Goal: Task Accomplishment & Management: Manage account settings

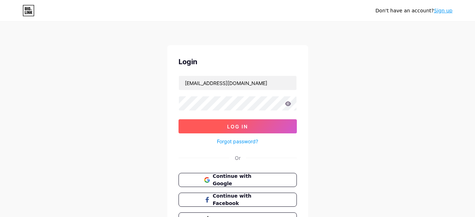
click at [245, 125] on span "Log In" at bounding box center [237, 126] width 21 height 6
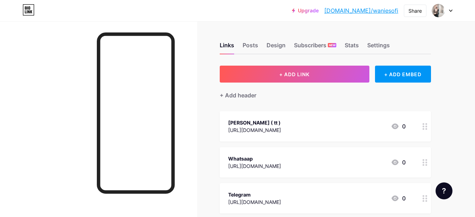
click at [389, 14] on link "[DOMAIN_NAME]/waniesofi" at bounding box center [361, 10] width 74 height 8
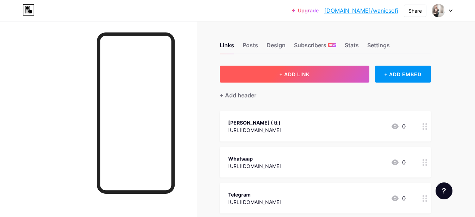
click at [309, 74] on span "+ ADD LINK" at bounding box center [294, 74] width 30 height 6
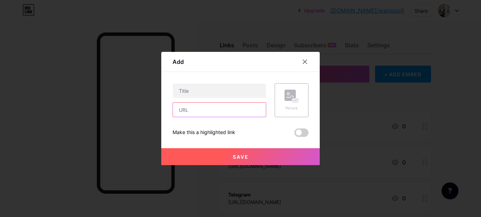
click at [204, 112] on input "text" at bounding box center [219, 109] width 93 height 14
paste input "[URL][DOMAIN_NAME]"
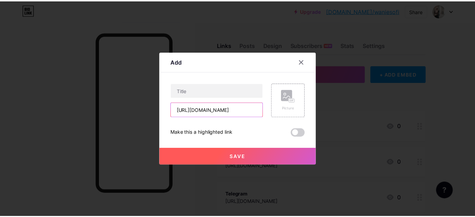
scroll to position [0, 6]
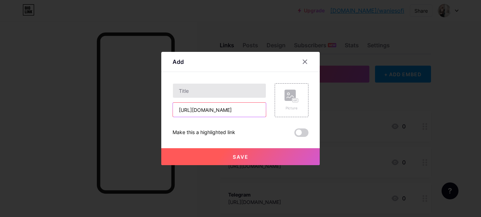
type input "[URL][DOMAIN_NAME]"
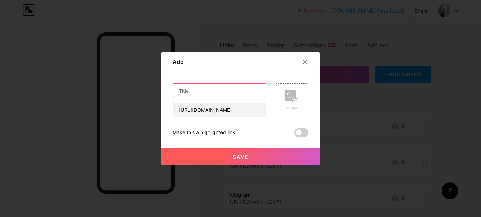
click at [211, 91] on input "text" at bounding box center [219, 90] width 93 height 14
type input "shoppe"
click at [233, 153] on button "Save" at bounding box center [240, 156] width 158 height 17
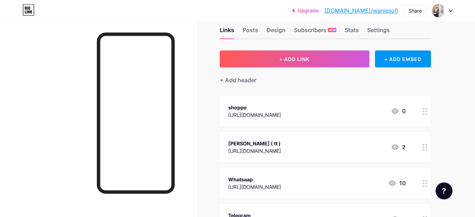
scroll to position [42, 0]
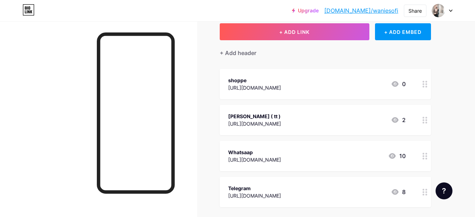
drag, startPoint x: 262, startPoint y: 83, endPoint x: 271, endPoint y: 126, distance: 44.4
click at [271, 126] on span "shoppe [URL][DOMAIN_NAME] 0 [PERSON_NAME] ( tt ) [URL][DOMAIN_NAME] 2 [GEOGRAPH…" at bounding box center [325, 138] width 211 height 138
click at [311, 132] on div "[PERSON_NAME] ( tt ) [URL][DOMAIN_NAME] 2" at bounding box center [325, 120] width 211 height 30
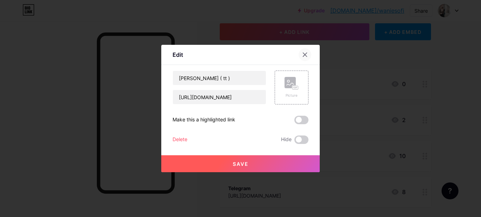
click at [301, 51] on div at bounding box center [305, 54] width 13 height 13
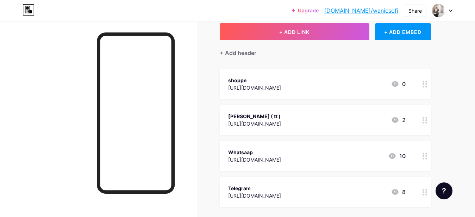
click at [424, 118] on icon at bounding box center [425, 120] width 5 height 7
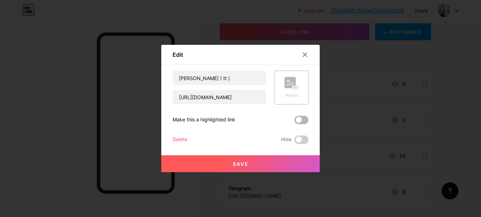
click at [298, 118] on span at bounding box center [301, 120] width 14 height 8
click at [294, 122] on input "checkbox" at bounding box center [294, 122] width 0 height 0
click at [282, 162] on button "Save" at bounding box center [240, 163] width 158 height 17
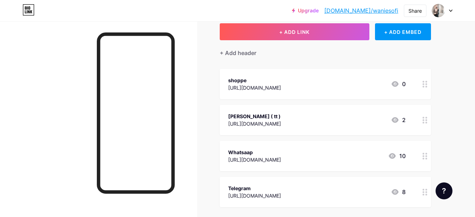
click at [462, 86] on div "Upgrade [DOMAIN_NAME]/wanies... [DOMAIN_NAME]/waniesofi Share Switch accounts w…" at bounding box center [237, 123] width 475 height 331
click at [436, 55] on div "Links Posts Design Subscribers NEW Stats Settings + ADD LINK + ADD EMBED + Add …" at bounding box center [230, 134] width 461 height 310
click at [443, 81] on div "Links Posts Design Subscribers NEW Stats Settings + ADD LINK + ADD EMBED + Add …" at bounding box center [230, 134] width 461 height 310
click at [320, 98] on div "shoppe [URL][DOMAIN_NAME] 0" at bounding box center [325, 84] width 211 height 30
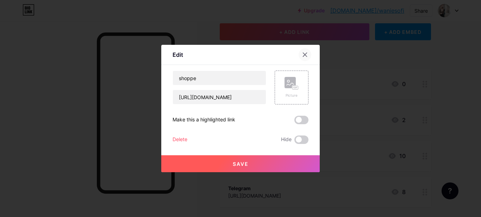
click at [305, 52] on div at bounding box center [305, 54] width 13 height 13
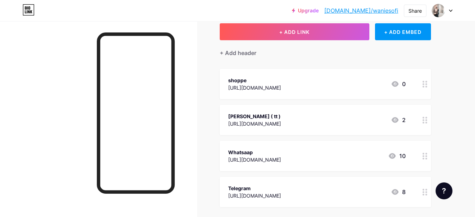
click at [422, 118] on div at bounding box center [425, 120] width 12 height 30
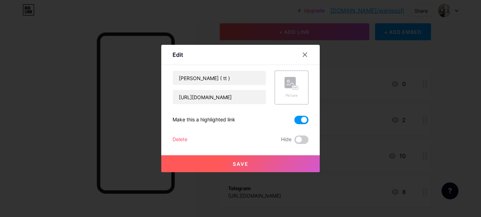
click at [299, 118] on span at bounding box center [301, 120] width 14 height 8
click at [294, 122] on input "checkbox" at bounding box center [294, 122] width 0 height 0
click at [449, 92] on div at bounding box center [240, 108] width 481 height 217
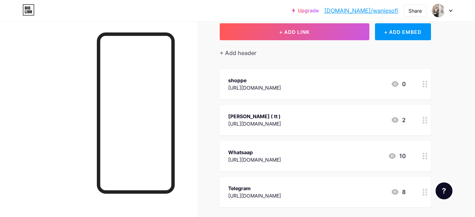
click at [427, 122] on circle at bounding box center [426, 123] width 2 height 2
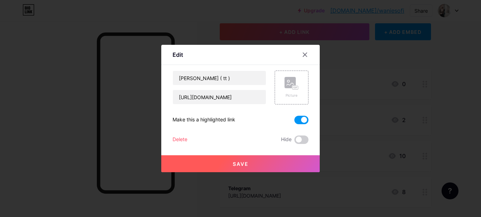
click at [300, 118] on span at bounding box center [301, 120] width 14 height 8
click at [294, 122] on input "checkbox" at bounding box center [294, 122] width 0 height 0
click at [447, 80] on div at bounding box center [240, 108] width 481 height 217
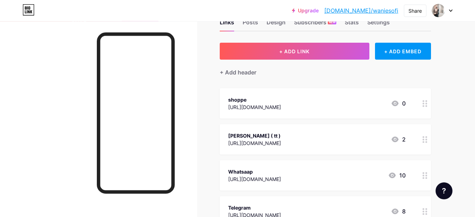
scroll to position [6, 0]
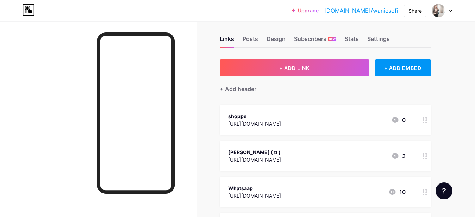
click at [423, 119] on icon at bounding box center [425, 120] width 5 height 7
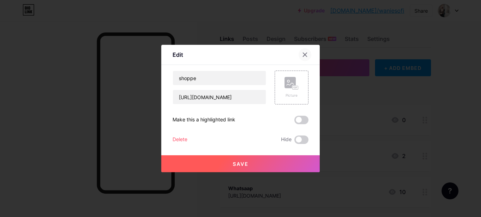
click at [305, 56] on div at bounding box center [305, 54] width 13 height 13
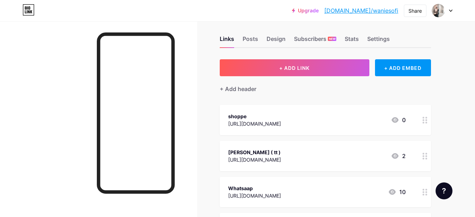
click at [460, 54] on div "Links Posts Design Subscribers NEW Stats Settings + ADD LINK + ADD EMBED + Add …" at bounding box center [230, 170] width 461 height 310
click at [273, 43] on div "Design" at bounding box center [276, 41] width 19 height 13
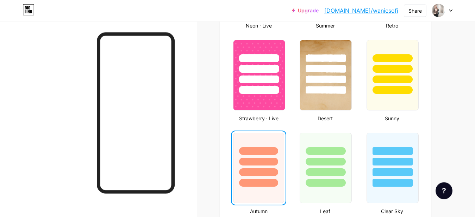
scroll to position [575, 0]
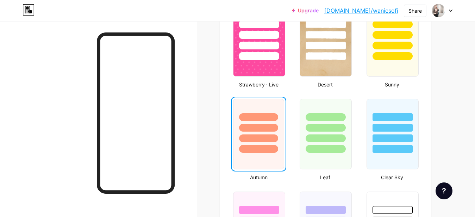
click at [474, 107] on div "Upgrade [DOMAIN_NAME]/wanies... [DOMAIN_NAME]/waniesofi Share Switch accounts w…" at bounding box center [237, 23] width 475 height 1196
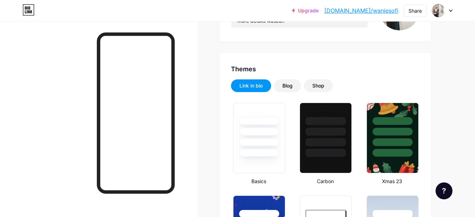
scroll to position [0, 0]
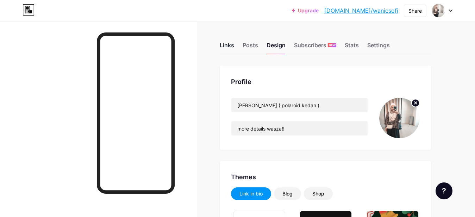
click at [225, 46] on div "Links" at bounding box center [227, 47] width 14 height 13
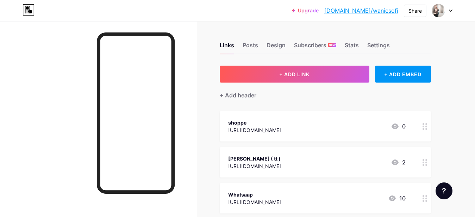
click at [427, 160] on icon at bounding box center [425, 162] width 5 height 7
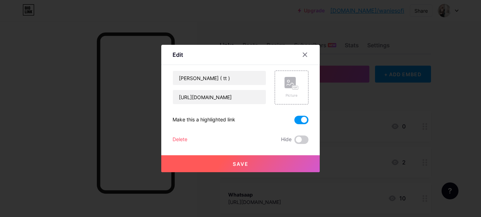
click at [294, 122] on span at bounding box center [301, 120] width 14 height 8
click at [294, 122] on input "checkbox" at bounding box center [294, 122] width 0 height 0
click at [456, 70] on div at bounding box center [240, 108] width 481 height 217
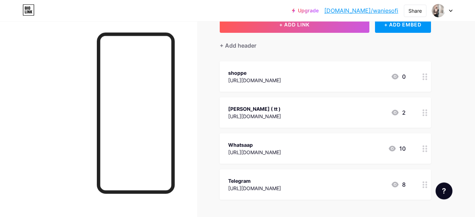
scroll to position [36, 0]
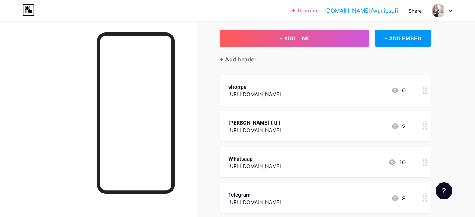
click at [453, 10] on div "Upgrade [DOMAIN_NAME]/wanies... [DOMAIN_NAME]/waniesofi Share Switch accounts w…" at bounding box center [237, 10] width 475 height 13
click at [422, 7] on div "Share" at bounding box center [415, 10] width 13 height 7
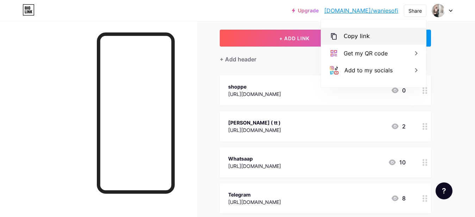
click at [362, 35] on div "Copy link" at bounding box center [357, 36] width 26 height 8
